Goal: Navigation & Orientation: Find specific page/section

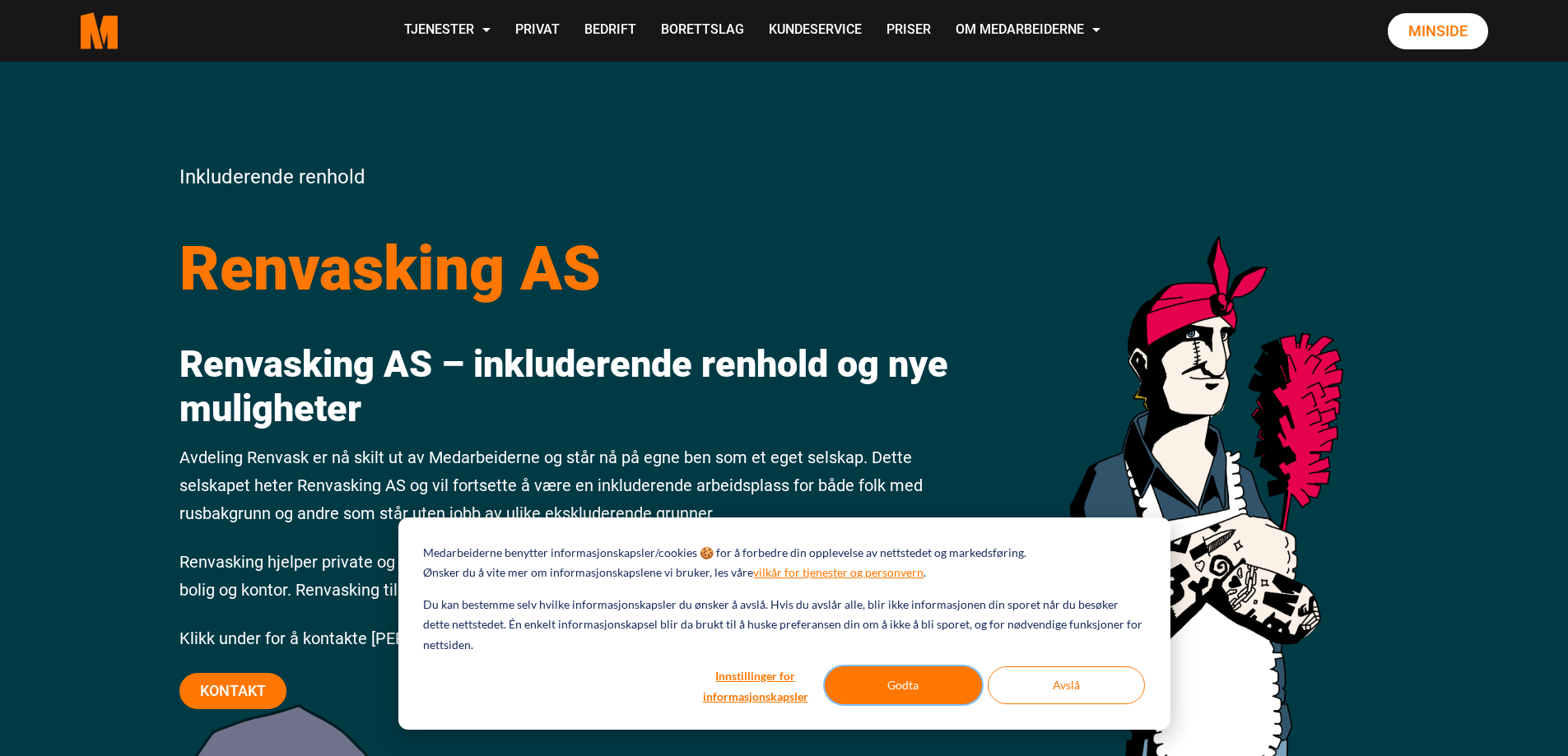
click at [929, 682] on button "Godta" at bounding box center [903, 686] width 157 height 38
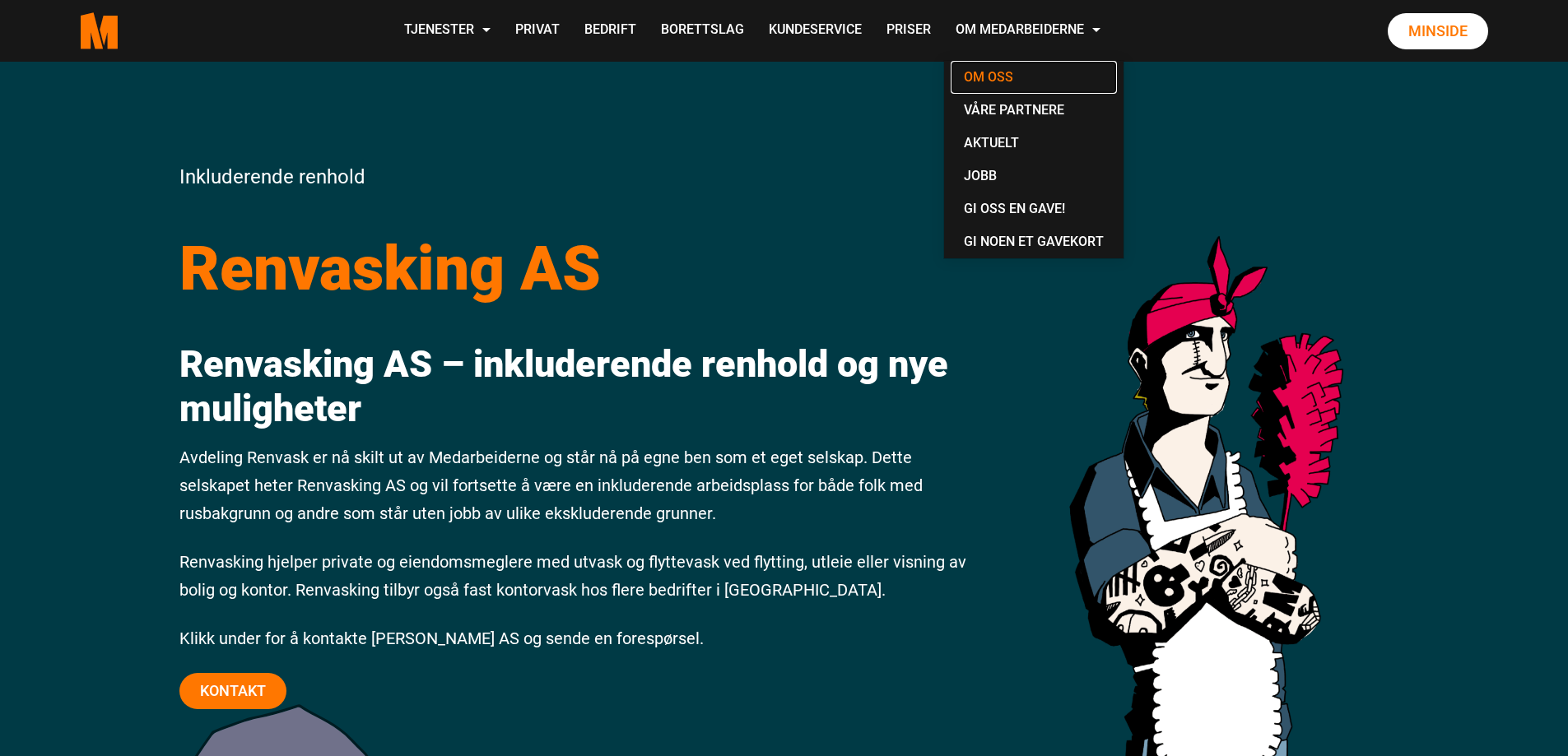
click at [991, 79] on link "Om oss" at bounding box center [1034, 76] width 167 height 33
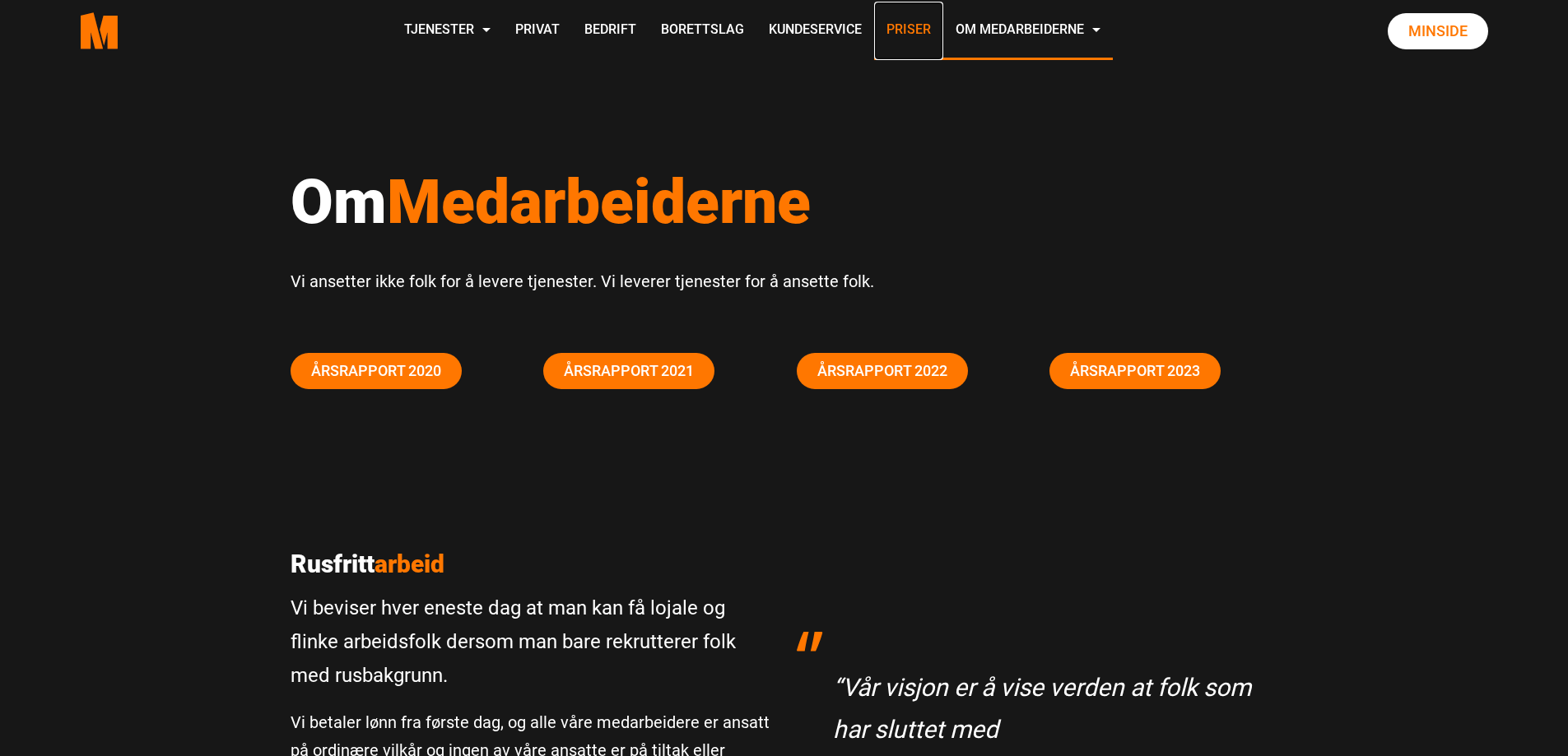
click at [910, 31] on link "Priser" at bounding box center [909, 31] width 69 height 59
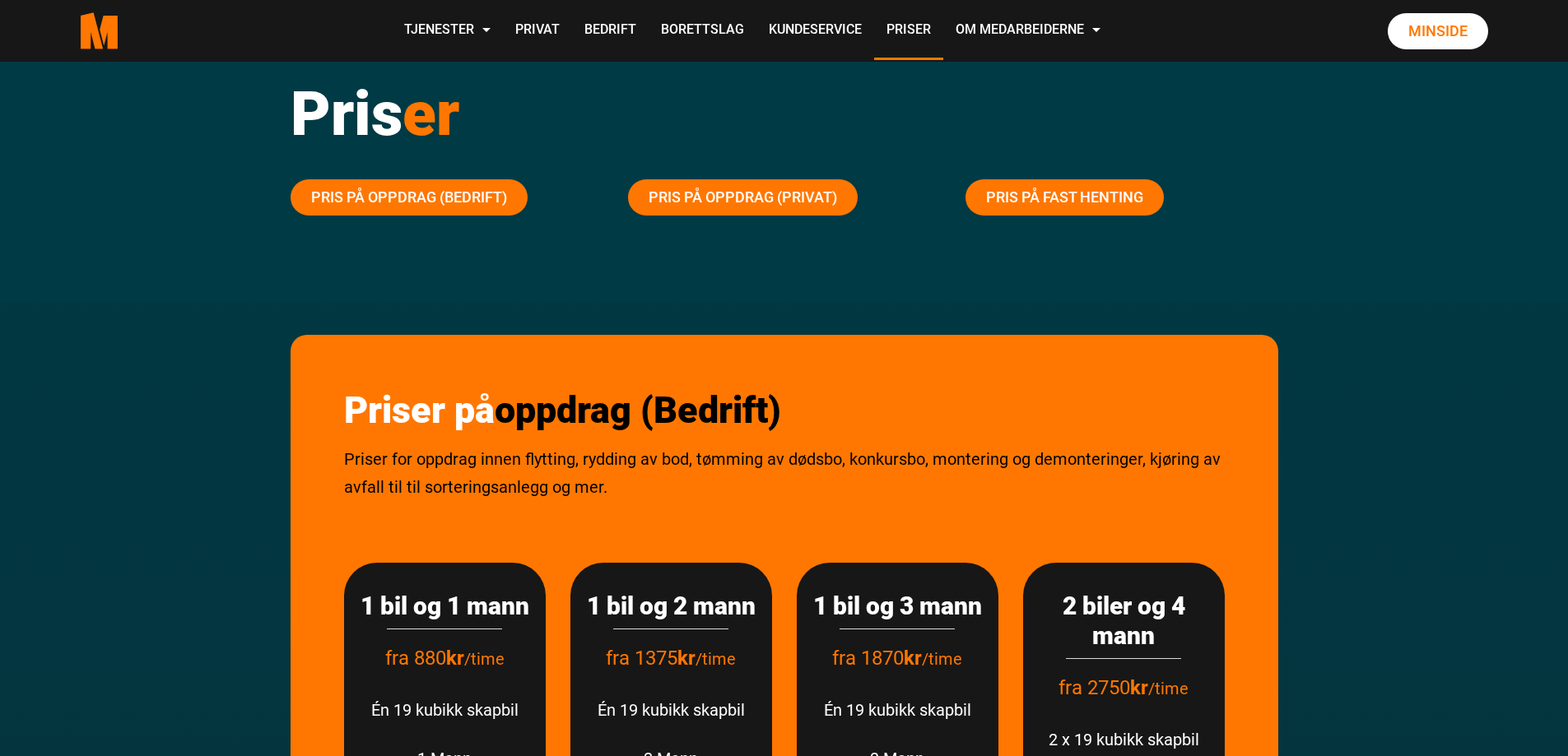
scroll to position [247, 0]
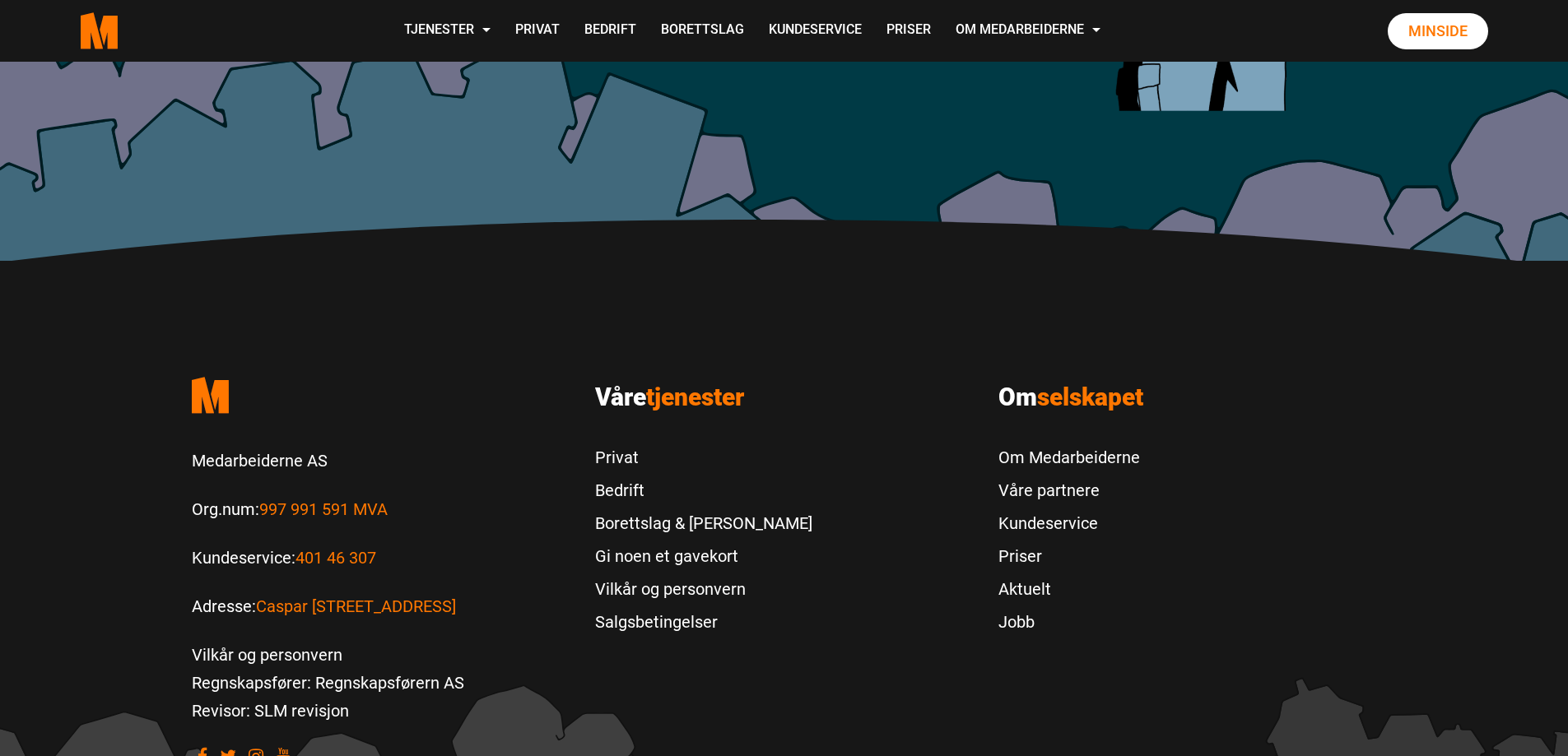
scroll to position [956, 0]
